Goal: Task Accomplishment & Management: Manage account settings

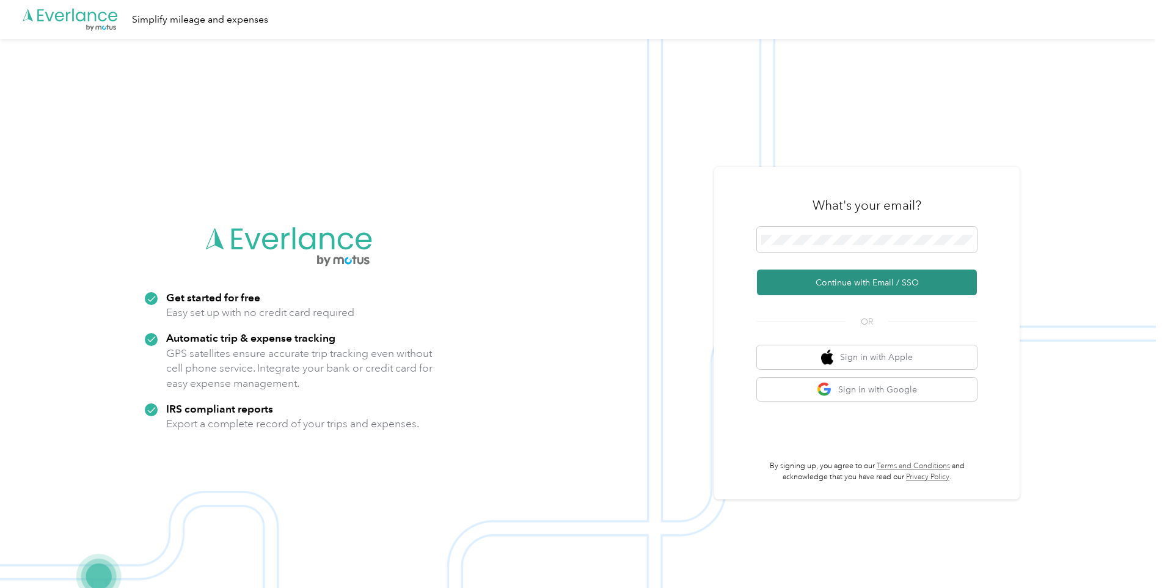
click at [901, 284] on button "Continue with Email / SSO" at bounding box center [867, 282] width 220 height 26
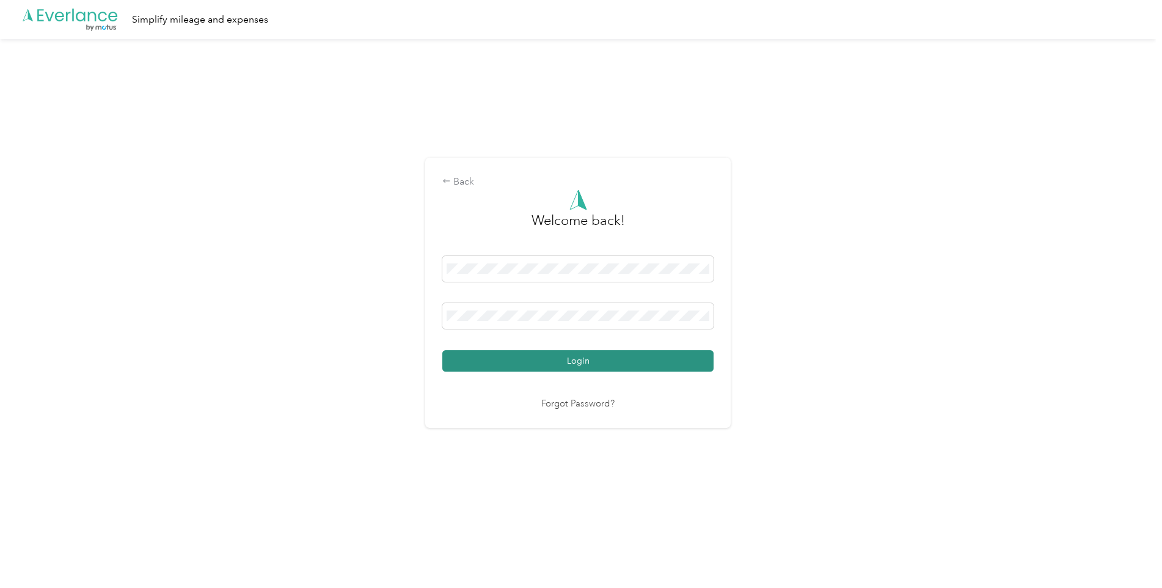
click at [586, 365] on button "Login" at bounding box center [577, 360] width 271 height 21
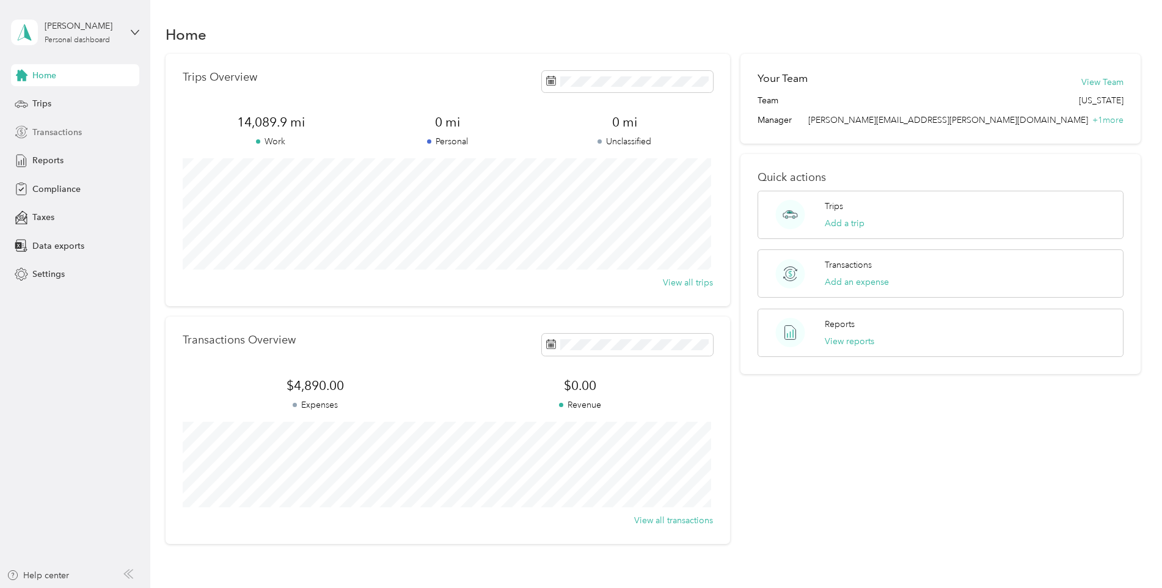
click at [55, 128] on span "Transactions" at bounding box center [56, 132] width 49 height 13
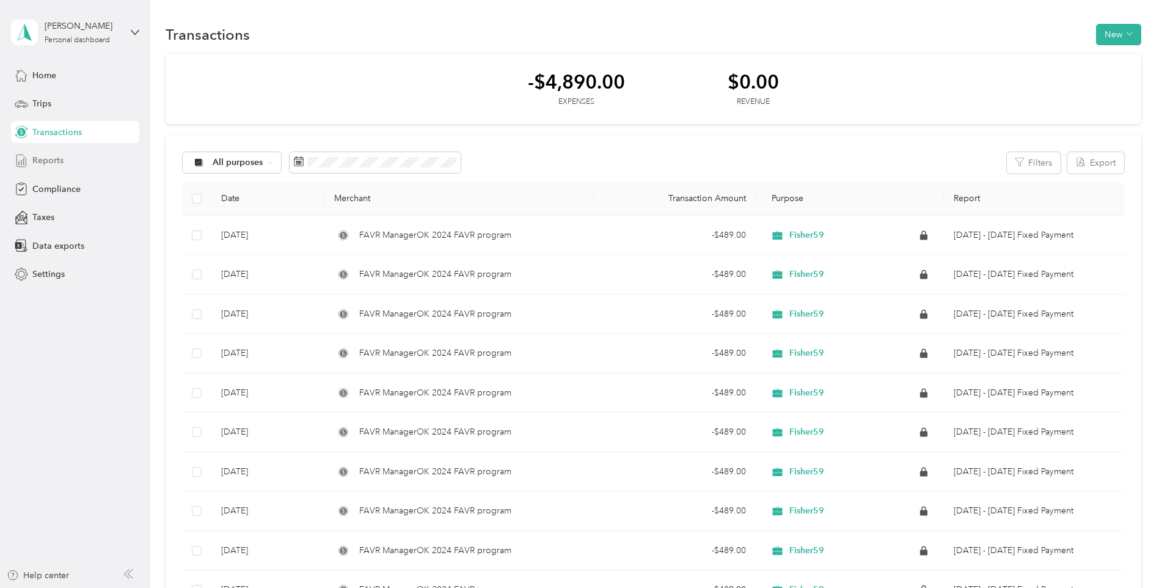
click at [47, 157] on span "Reports" at bounding box center [47, 160] width 31 height 13
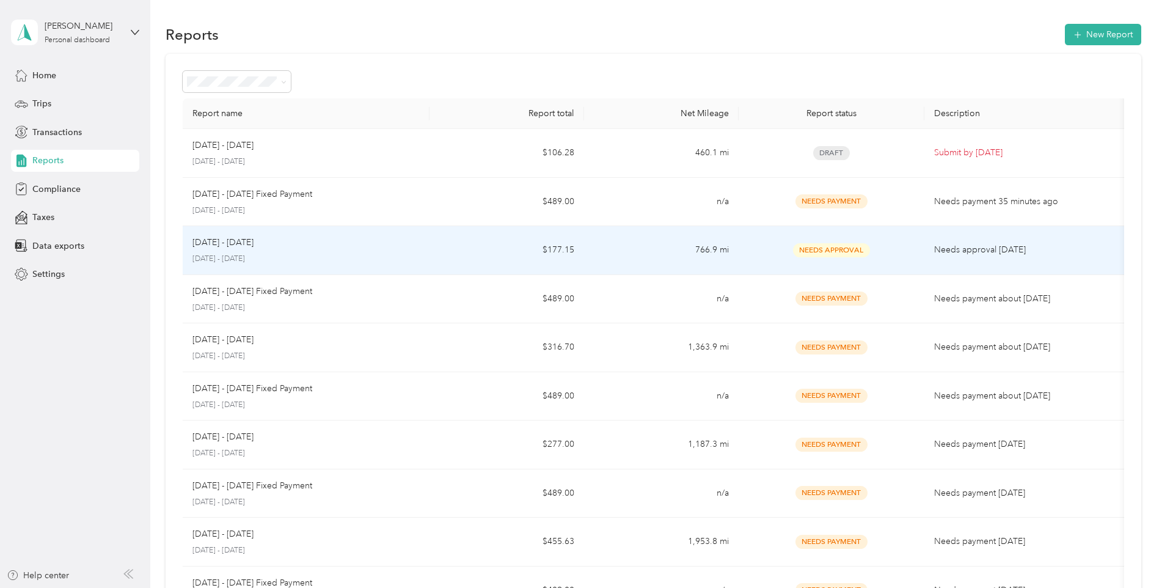
click at [433, 247] on td "$177.15" at bounding box center [506, 250] width 155 height 49
